Goal: Transaction & Acquisition: Purchase product/service

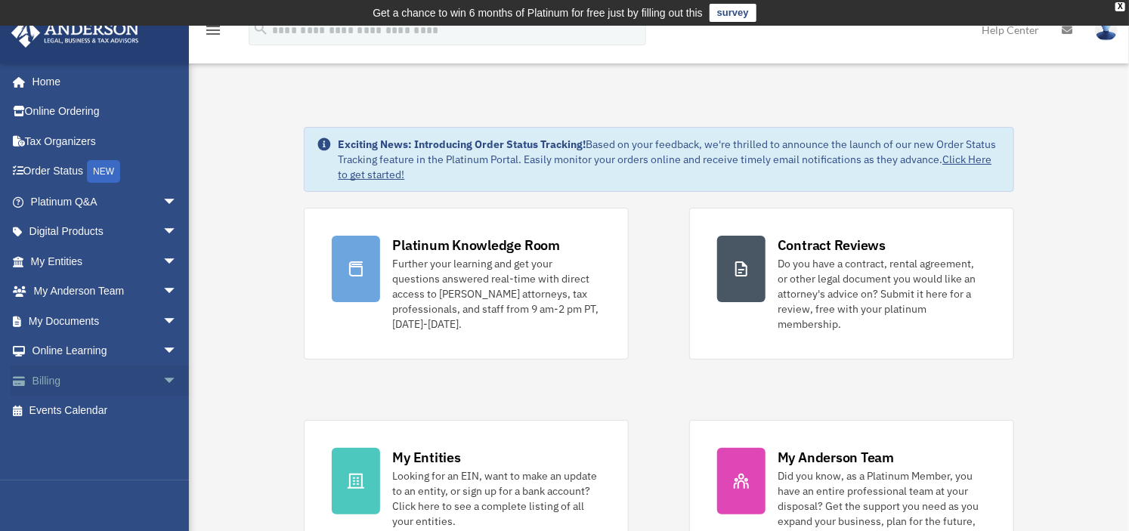
click at [162, 380] on span "arrow_drop_down" at bounding box center [177, 381] width 30 height 31
click at [94, 412] on link "$ Open Invoices" at bounding box center [110, 411] width 179 height 31
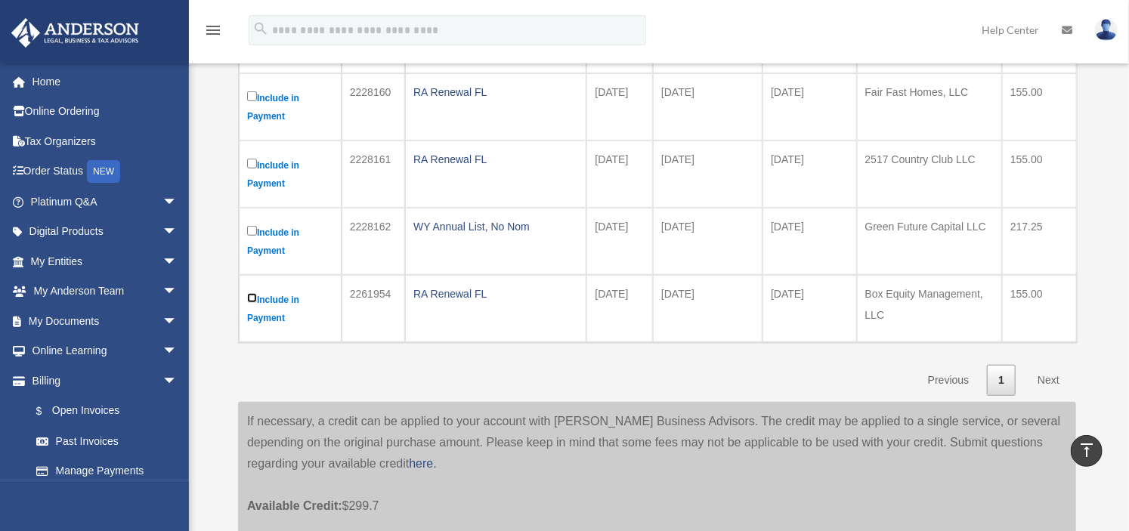
scroll to position [393, 0]
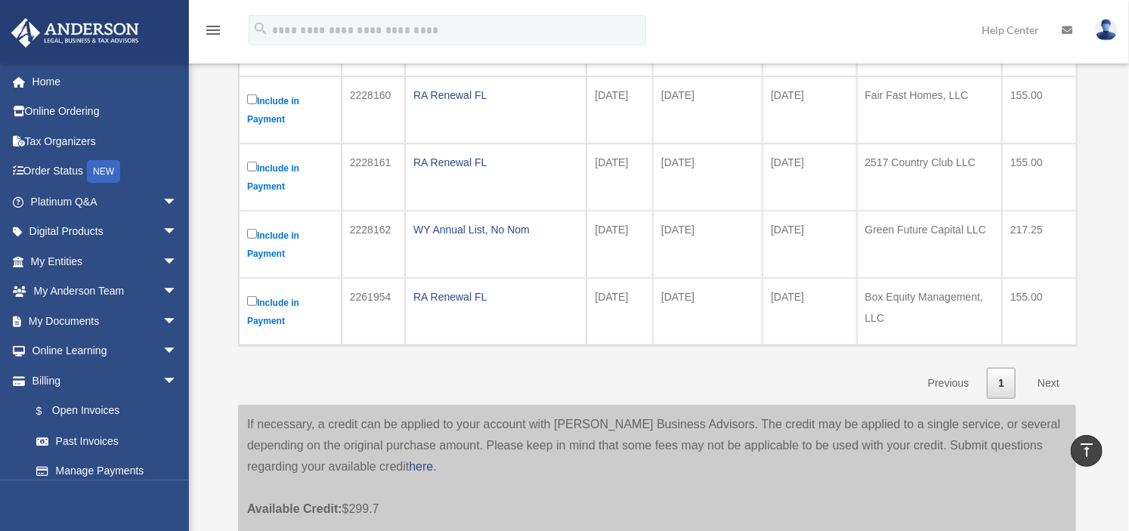
click at [1058, 380] on link "Next" at bounding box center [1048, 383] width 45 height 31
click at [1049, 380] on link "Next" at bounding box center [1048, 383] width 45 height 31
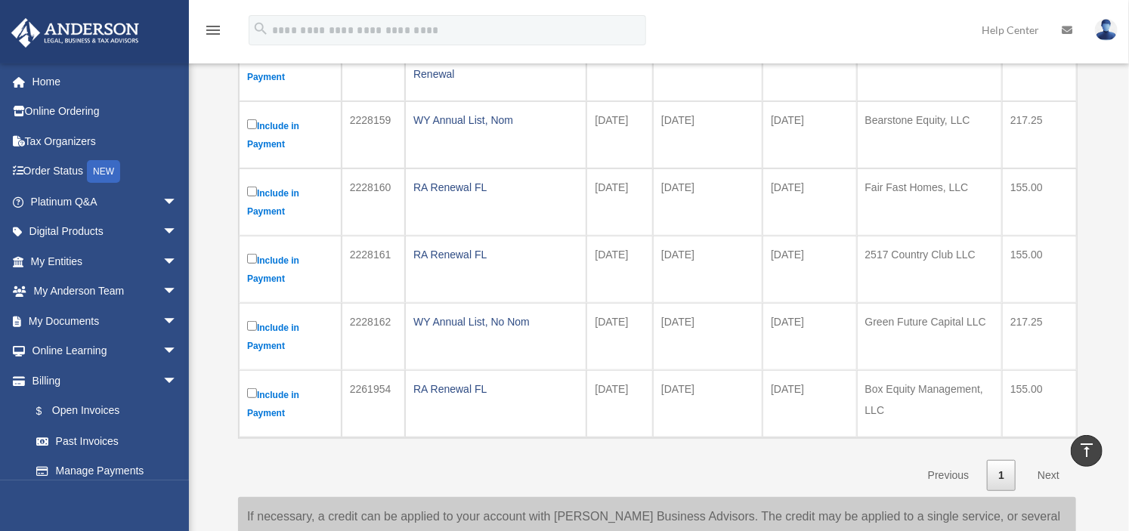
scroll to position [0, 0]
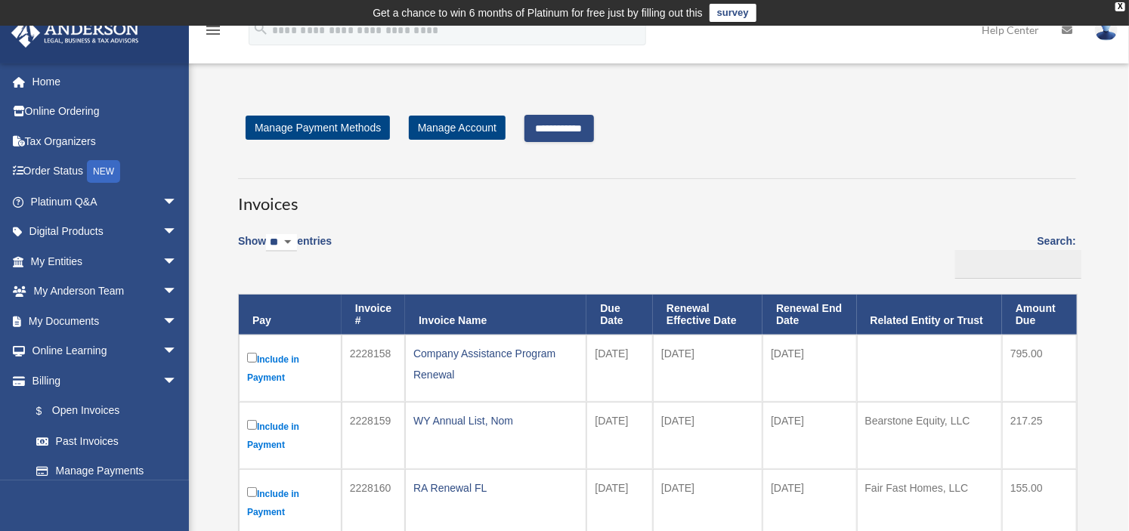
click at [558, 132] on input "**********" at bounding box center [558, 128] width 69 height 27
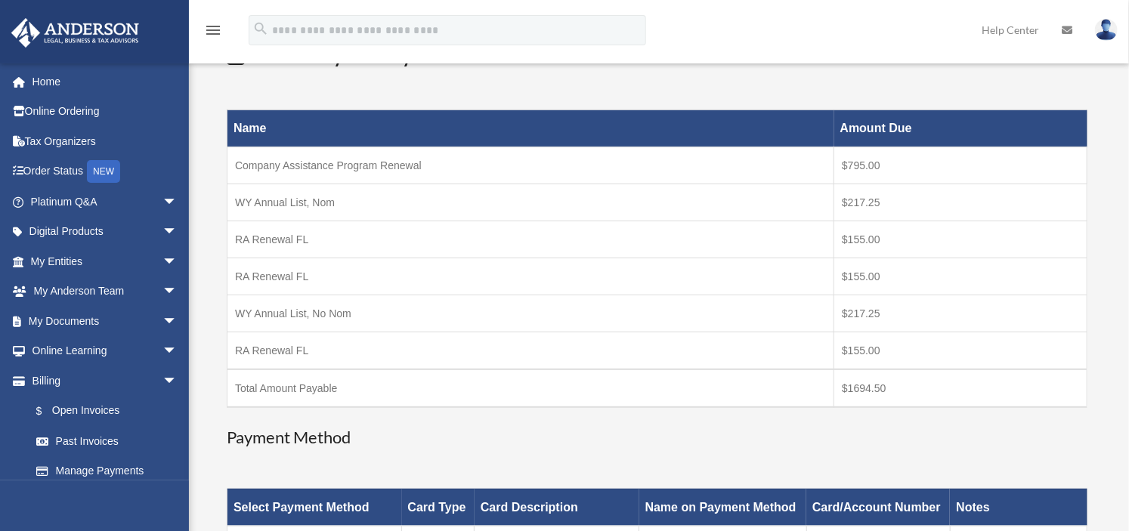
scroll to position [151, 0]
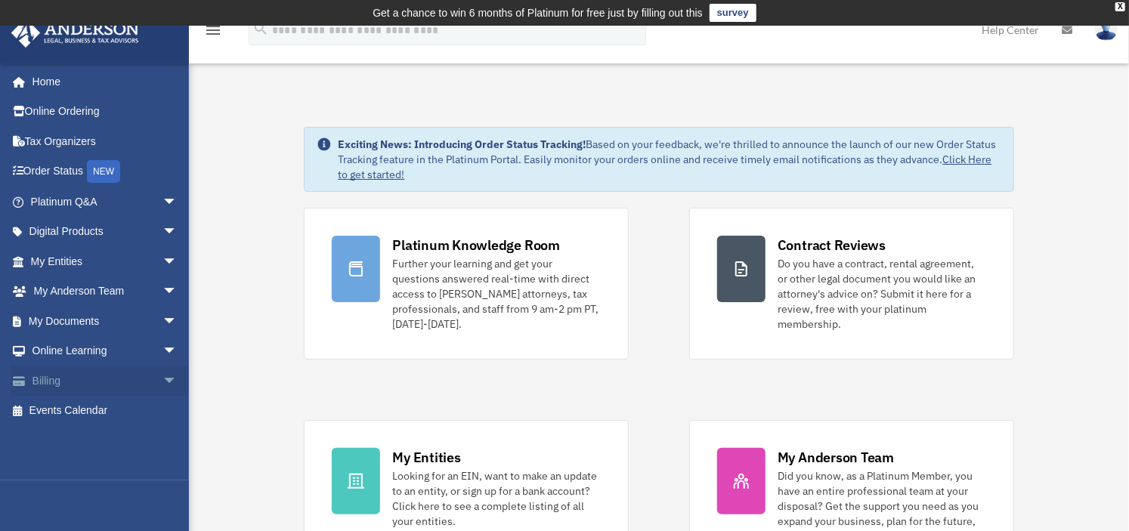
click at [48, 368] on link "Billing arrow_drop_down" at bounding box center [106, 381] width 190 height 30
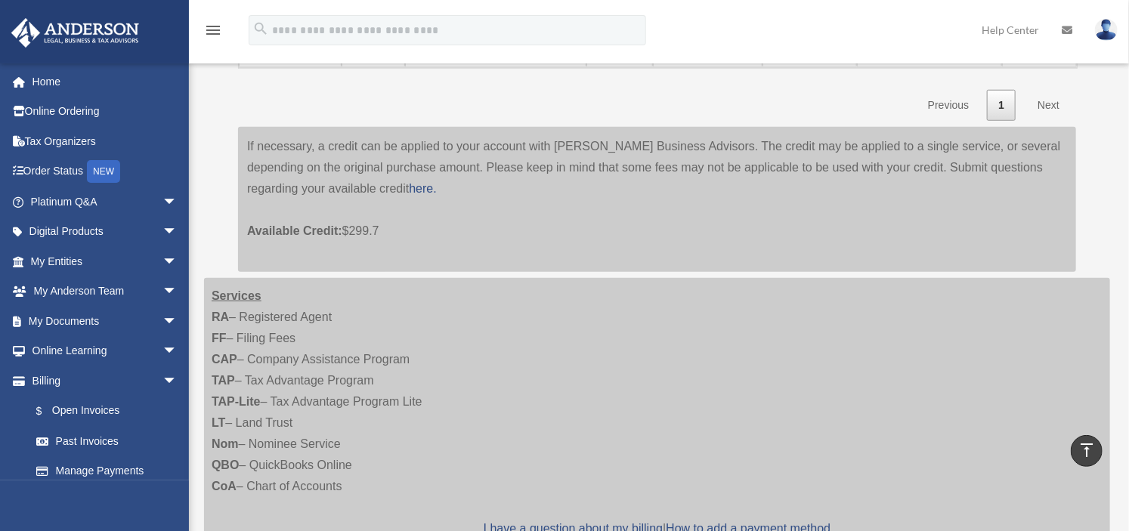
scroll to position [680, 0]
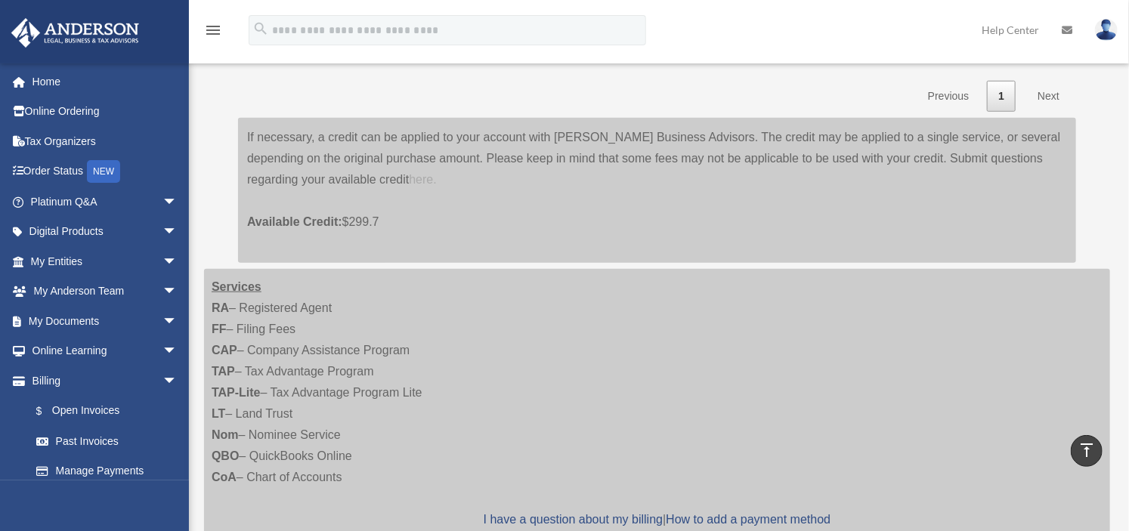
click at [423, 177] on link "here." at bounding box center [422, 179] width 27 height 13
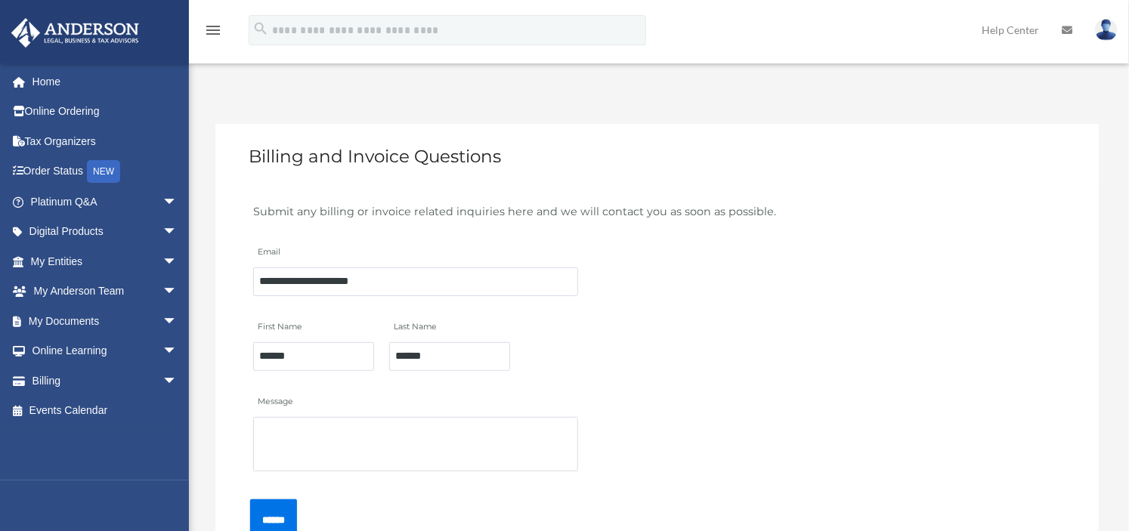
scroll to position [76, 0]
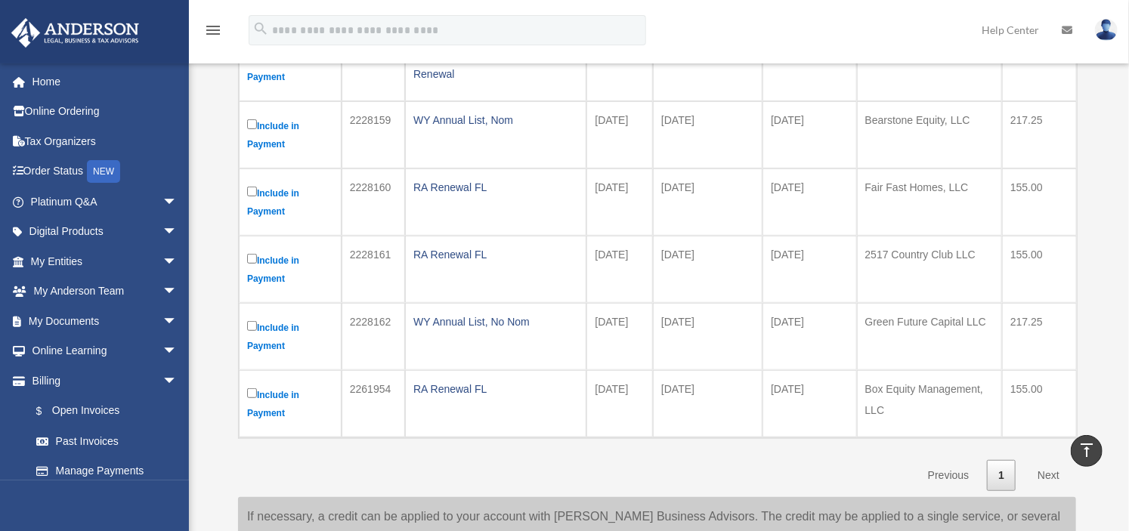
scroll to position [327, 0]
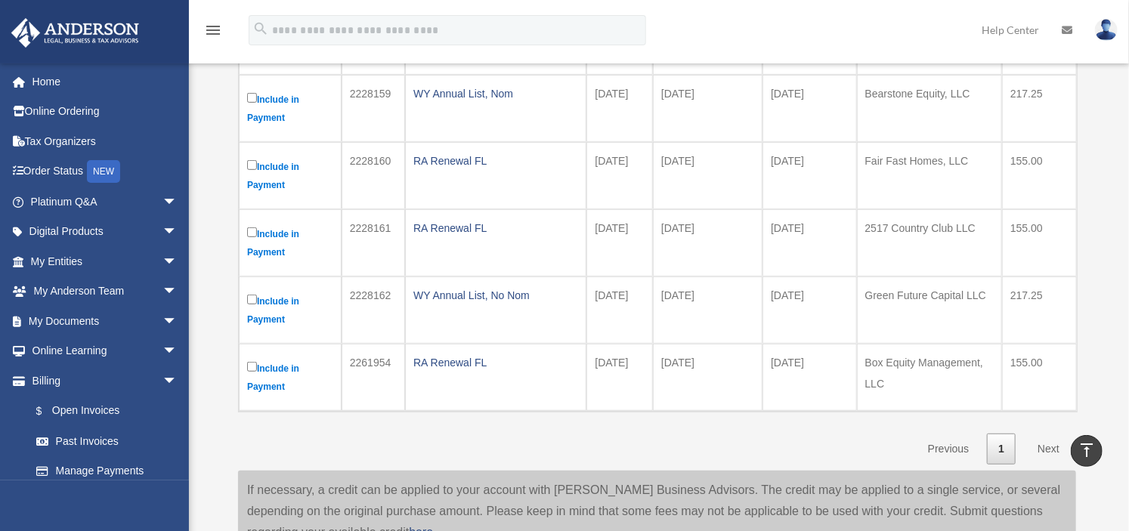
click at [1047, 449] on link "Next" at bounding box center [1048, 449] width 45 height 31
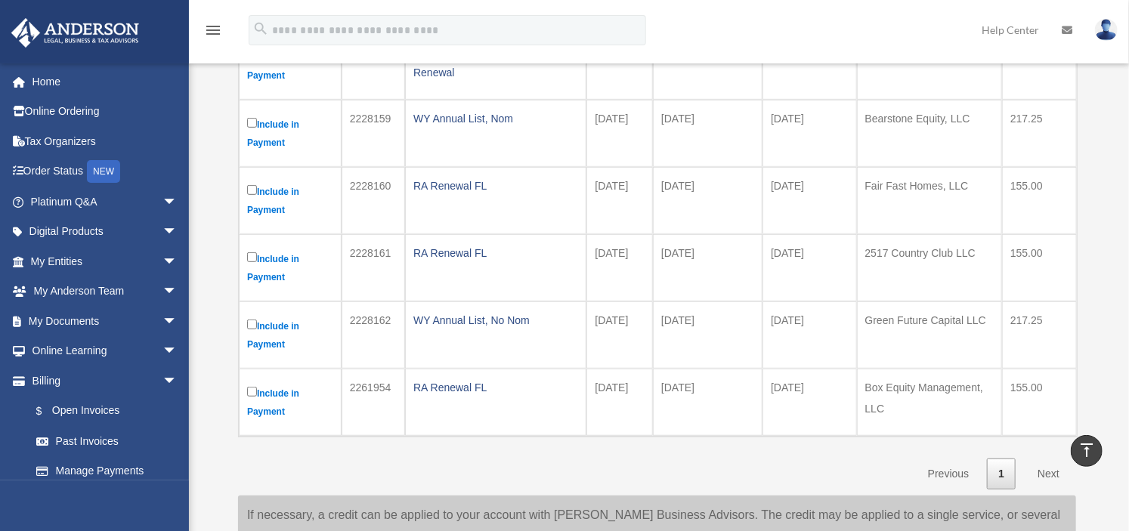
scroll to position [453, 0]
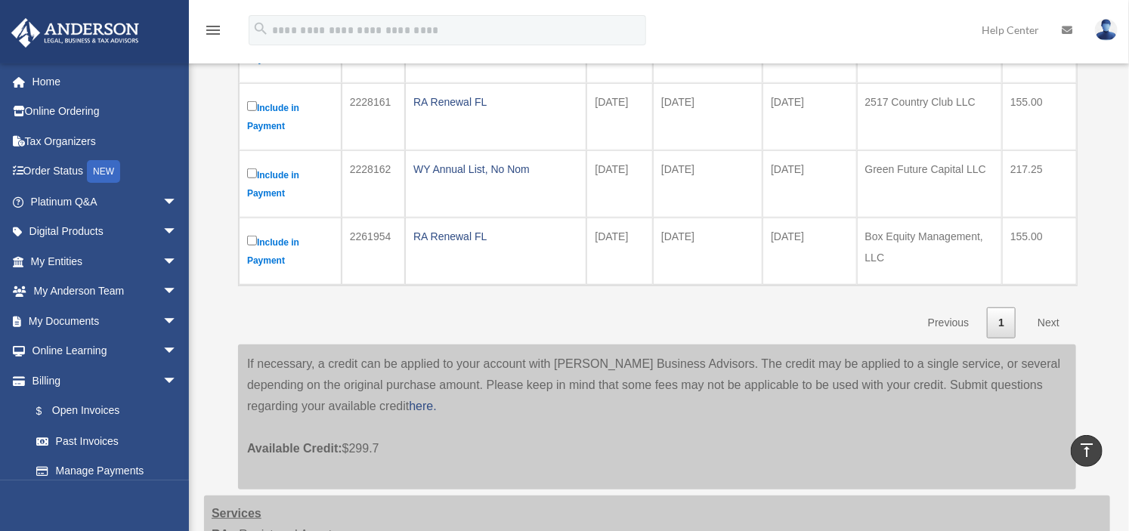
click at [1042, 320] on link "Next" at bounding box center [1048, 322] width 45 height 31
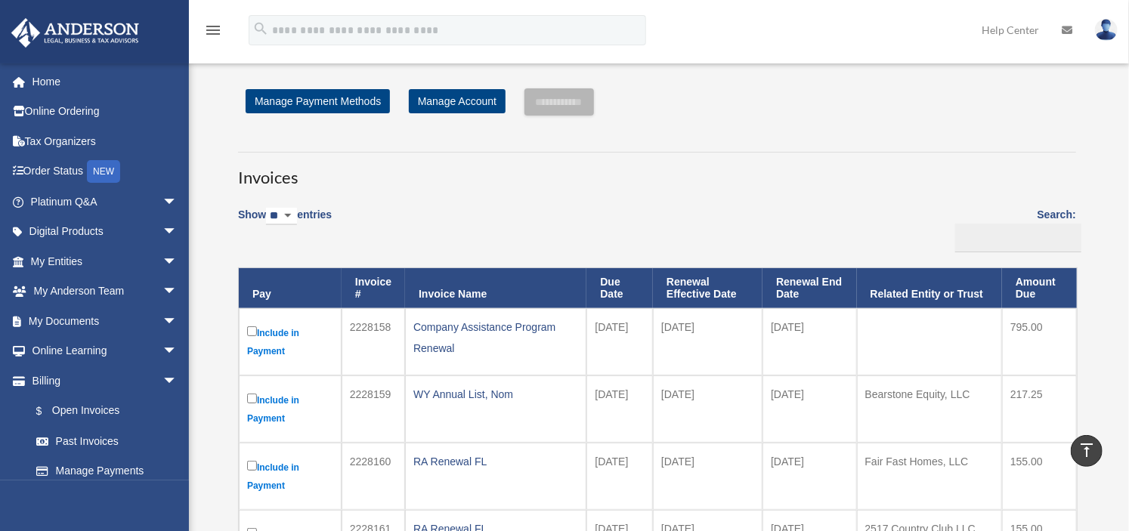
scroll to position [0, 0]
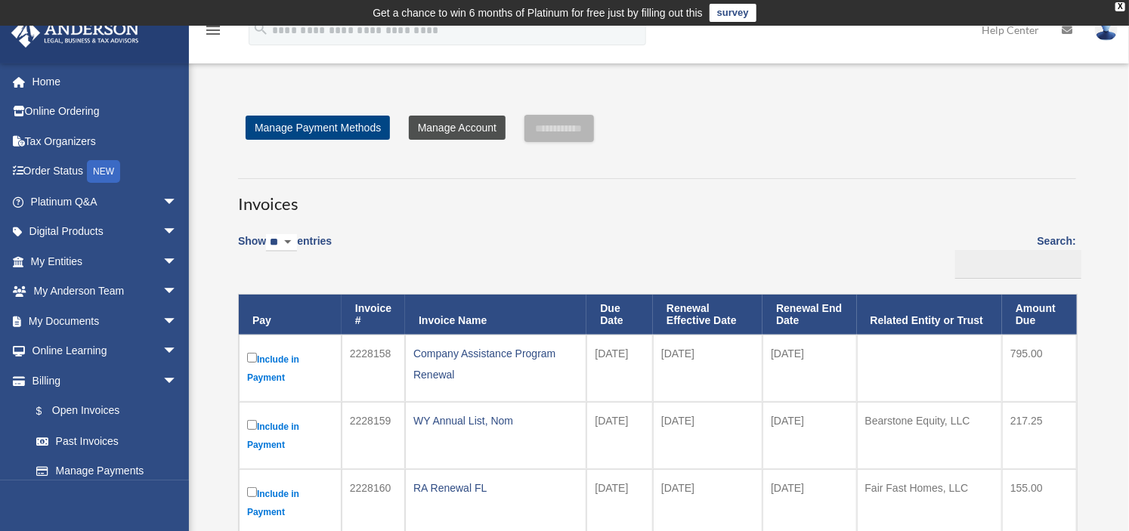
click at [477, 130] on link "Manage Account" at bounding box center [457, 128] width 97 height 24
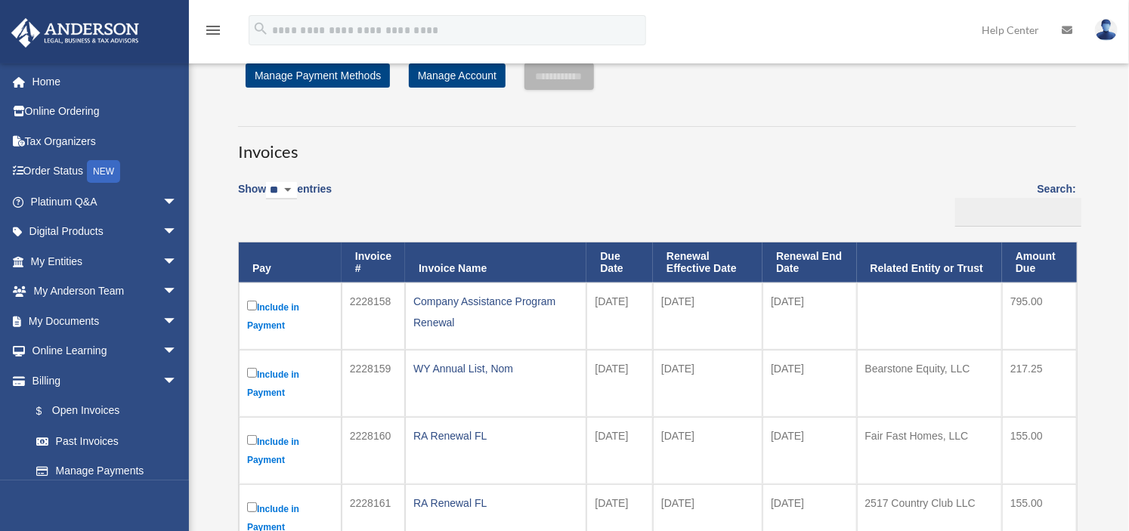
scroll to position [76, 0]
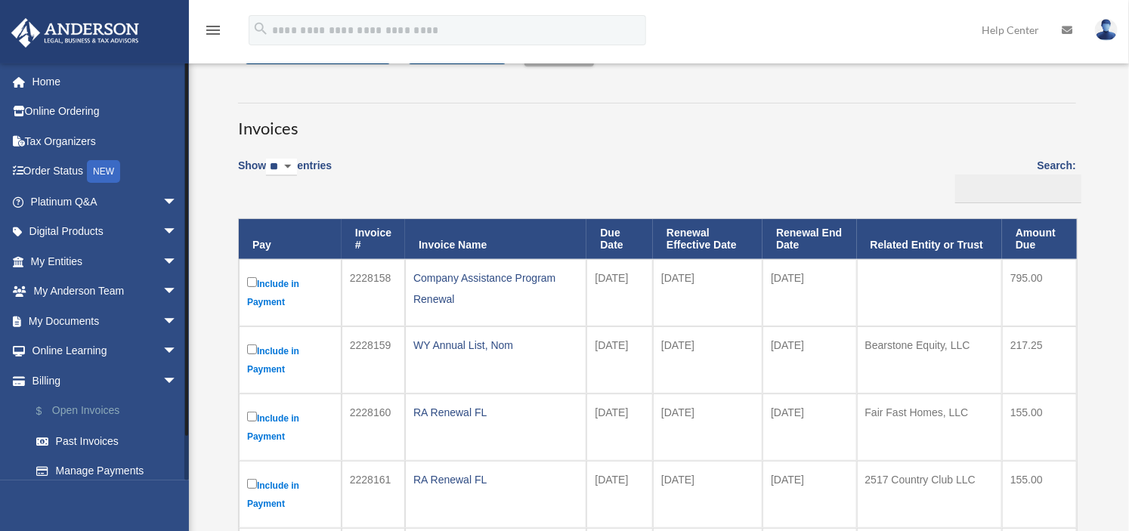
click at [103, 413] on link "$ Open Invoices" at bounding box center [110, 411] width 179 height 31
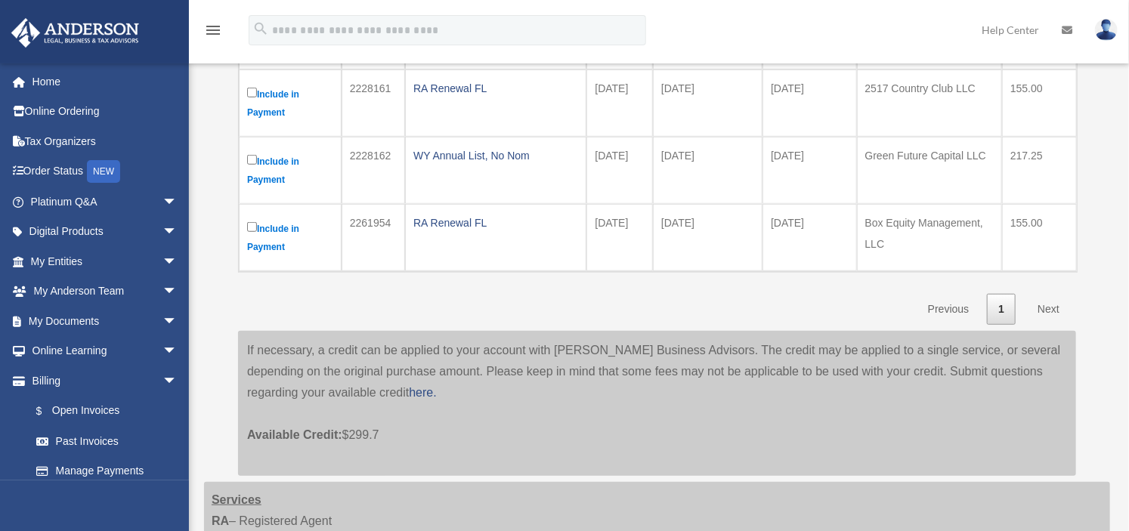
scroll to position [604, 0]
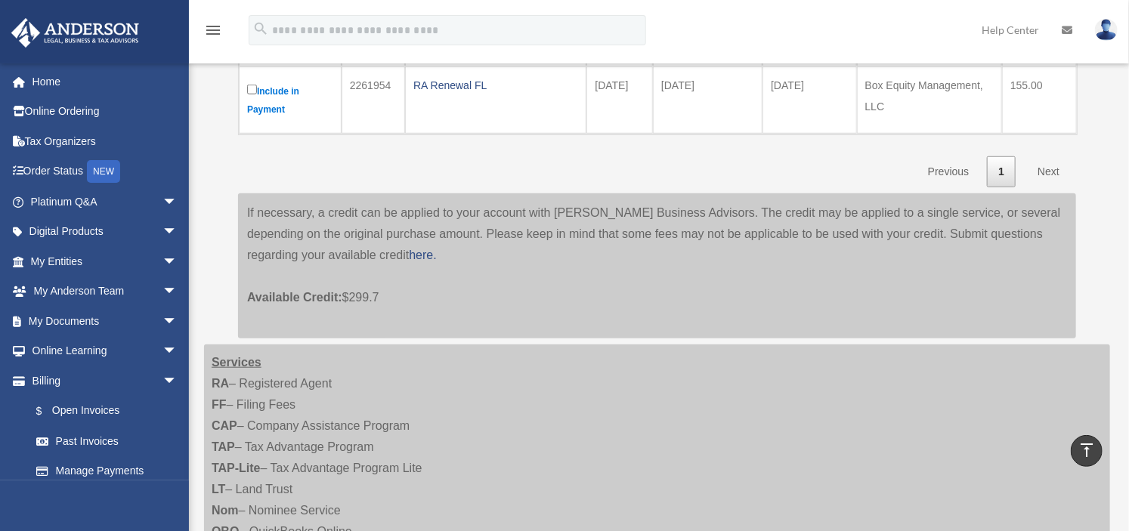
click at [318, 298] on span "Available Credit:" at bounding box center [294, 297] width 95 height 13
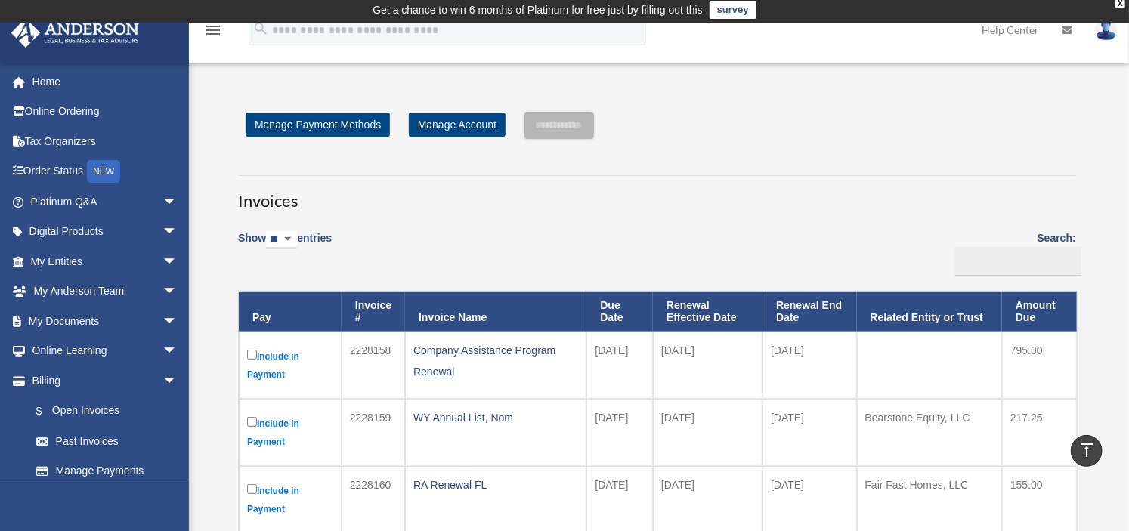
scroll to position [0, 0]
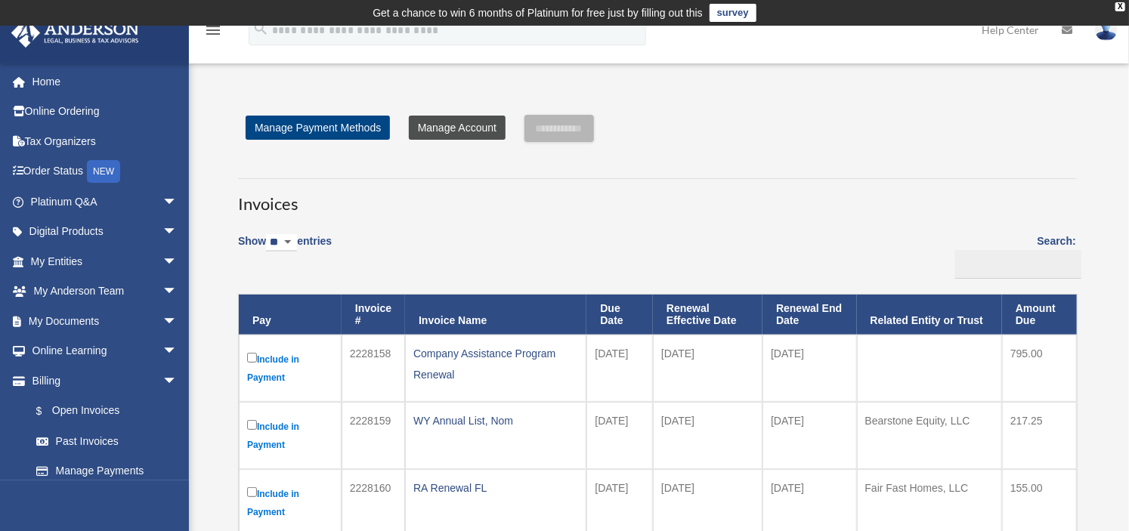
click at [444, 134] on link "Manage Account" at bounding box center [457, 128] width 97 height 24
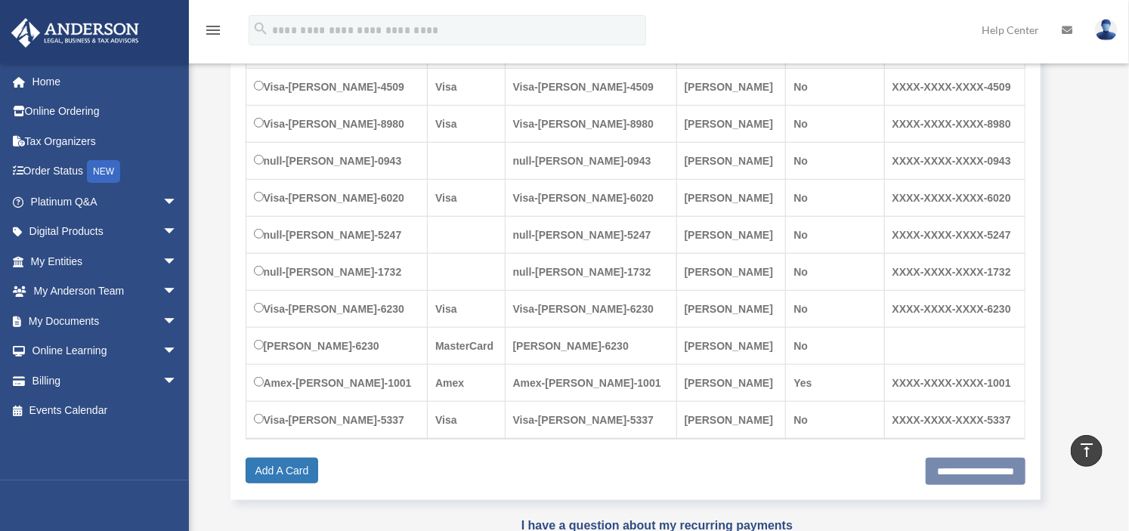
scroll to position [529, 0]
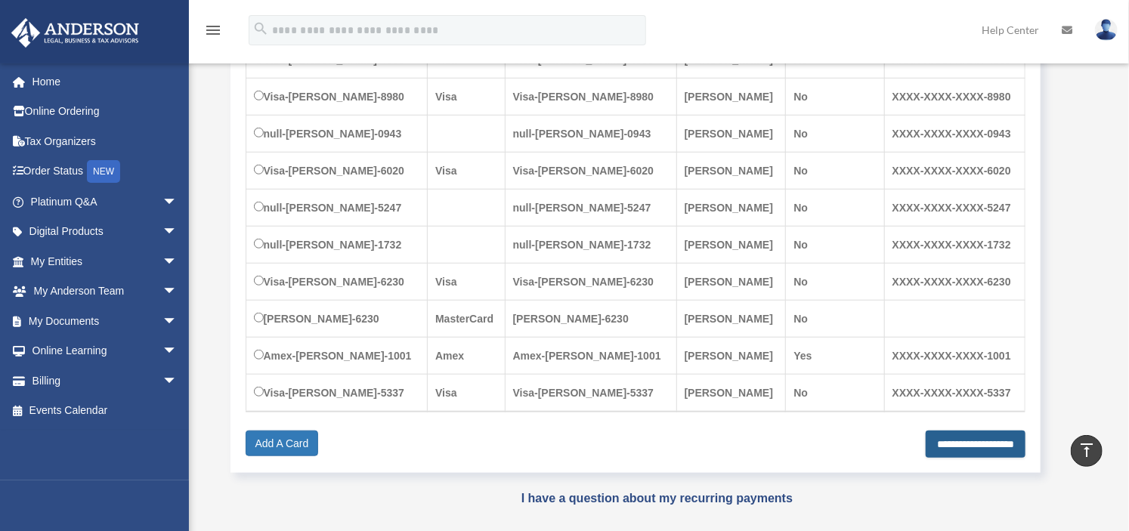
click at [931, 446] on input "**********" at bounding box center [975, 444] width 100 height 27
type input "**********"
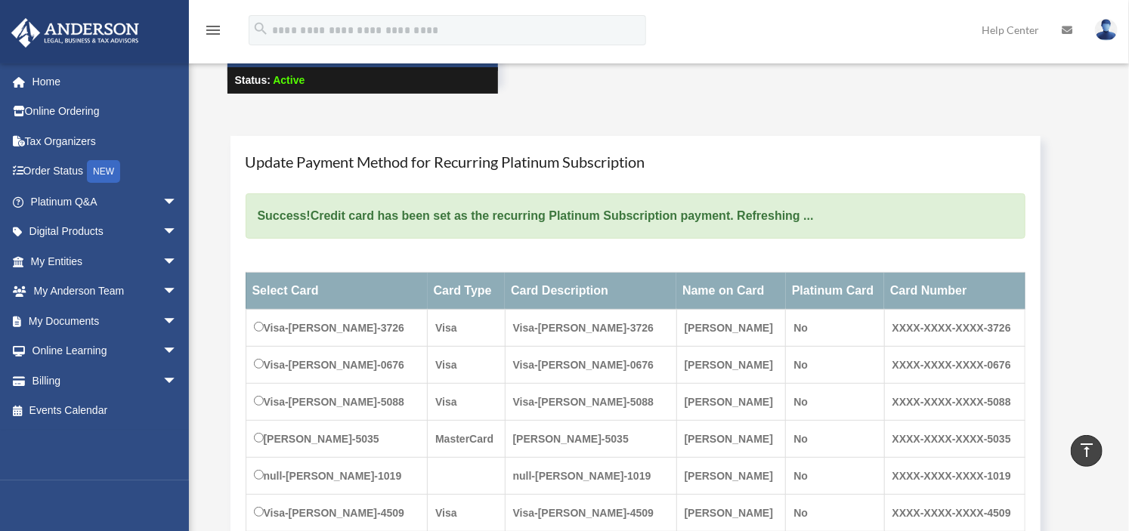
scroll to position [136, 0]
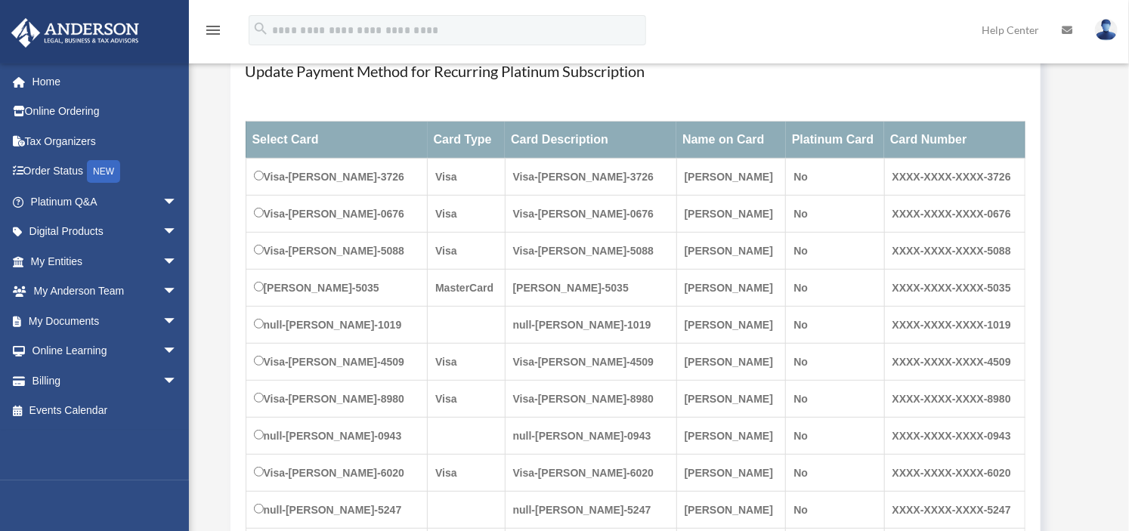
scroll to position [529, 0]
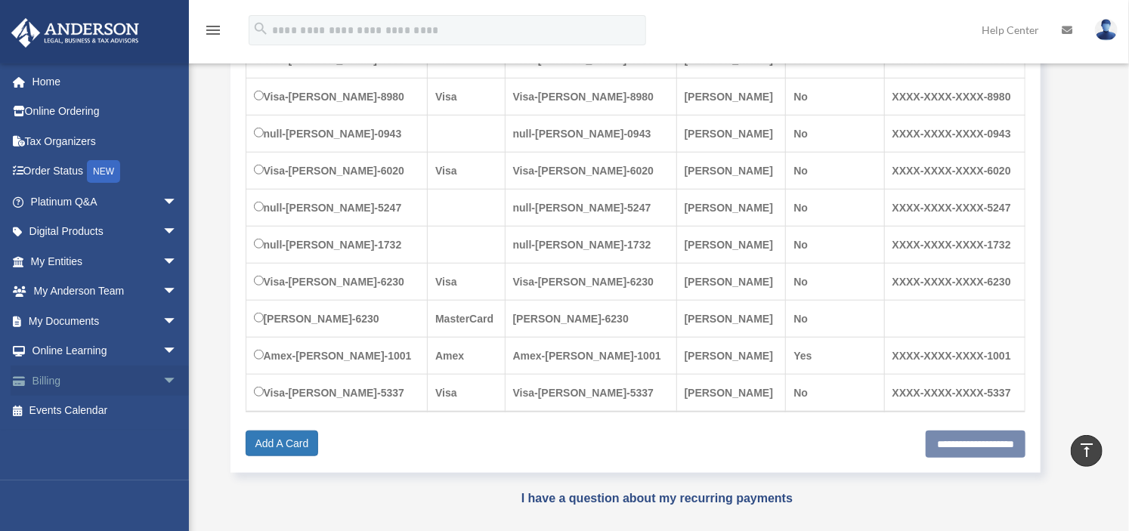
click at [162, 377] on span "arrow_drop_down" at bounding box center [177, 381] width 30 height 31
click at [118, 407] on link "$ Open Invoices" at bounding box center [110, 411] width 179 height 31
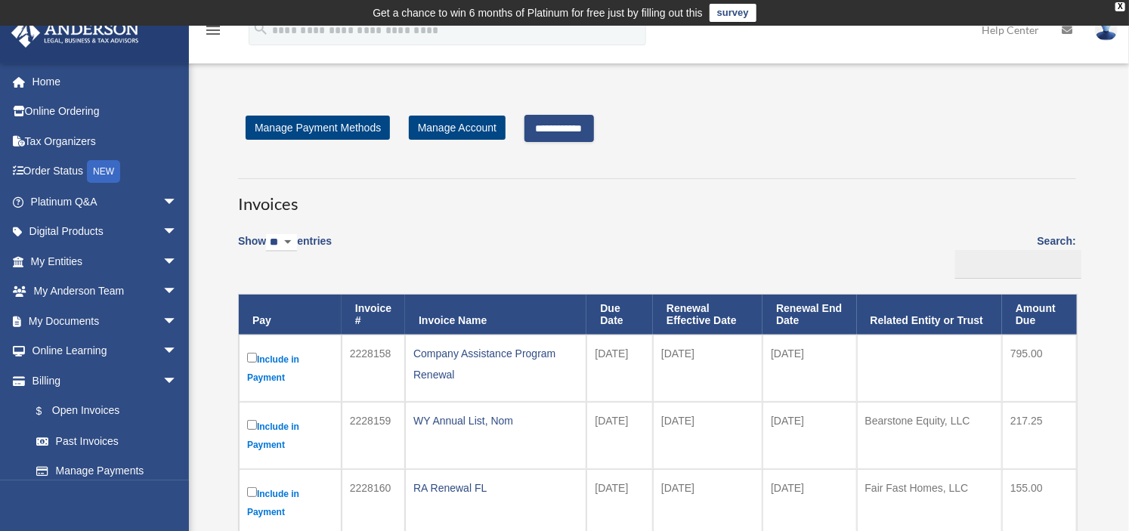
click at [594, 125] on input "**********" at bounding box center [558, 128] width 69 height 27
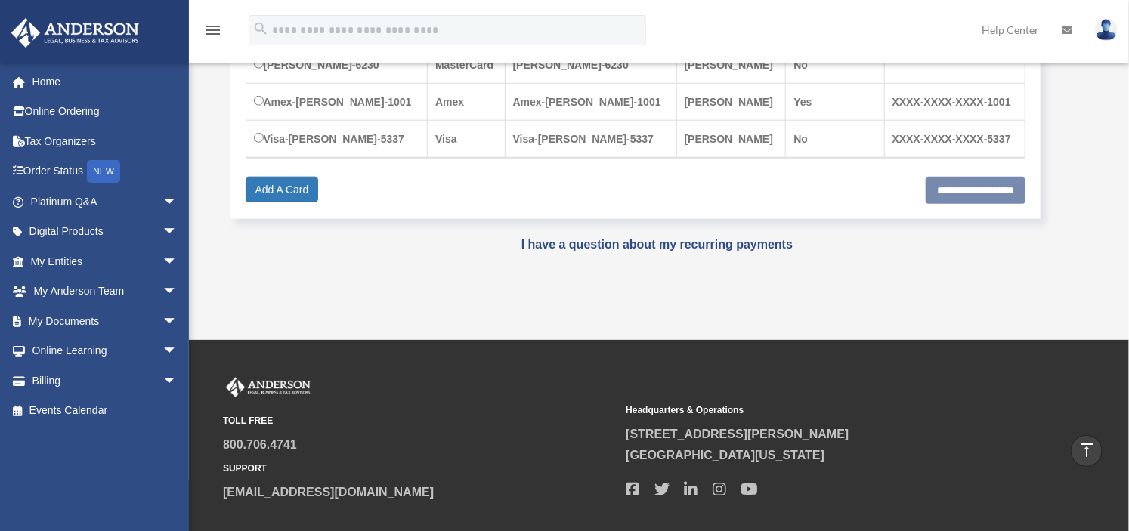
scroll to position [780, 0]
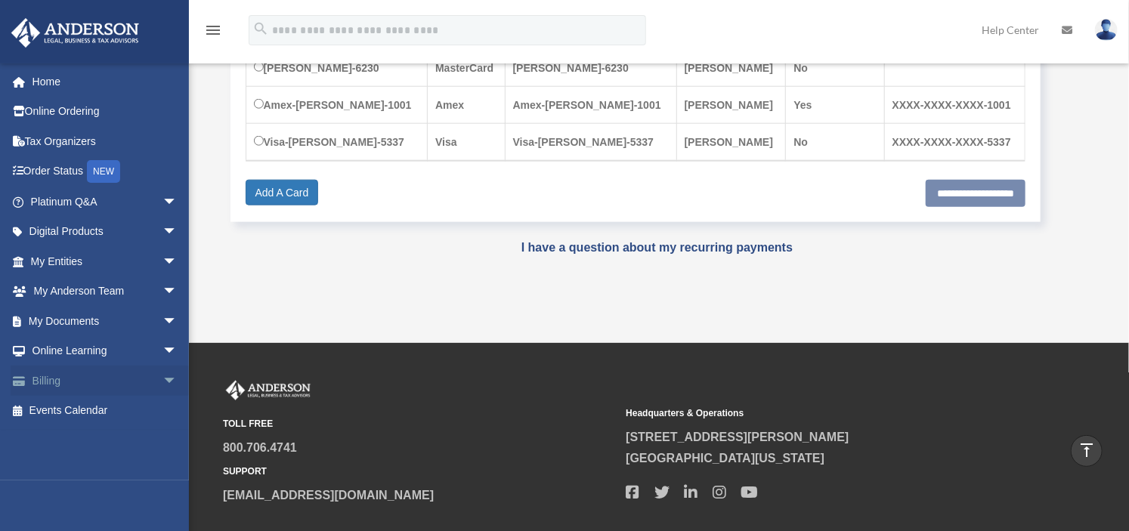
click at [73, 382] on link "Billing arrow_drop_down" at bounding box center [106, 381] width 190 height 30
